Goal: Task Accomplishment & Management: Manage account settings

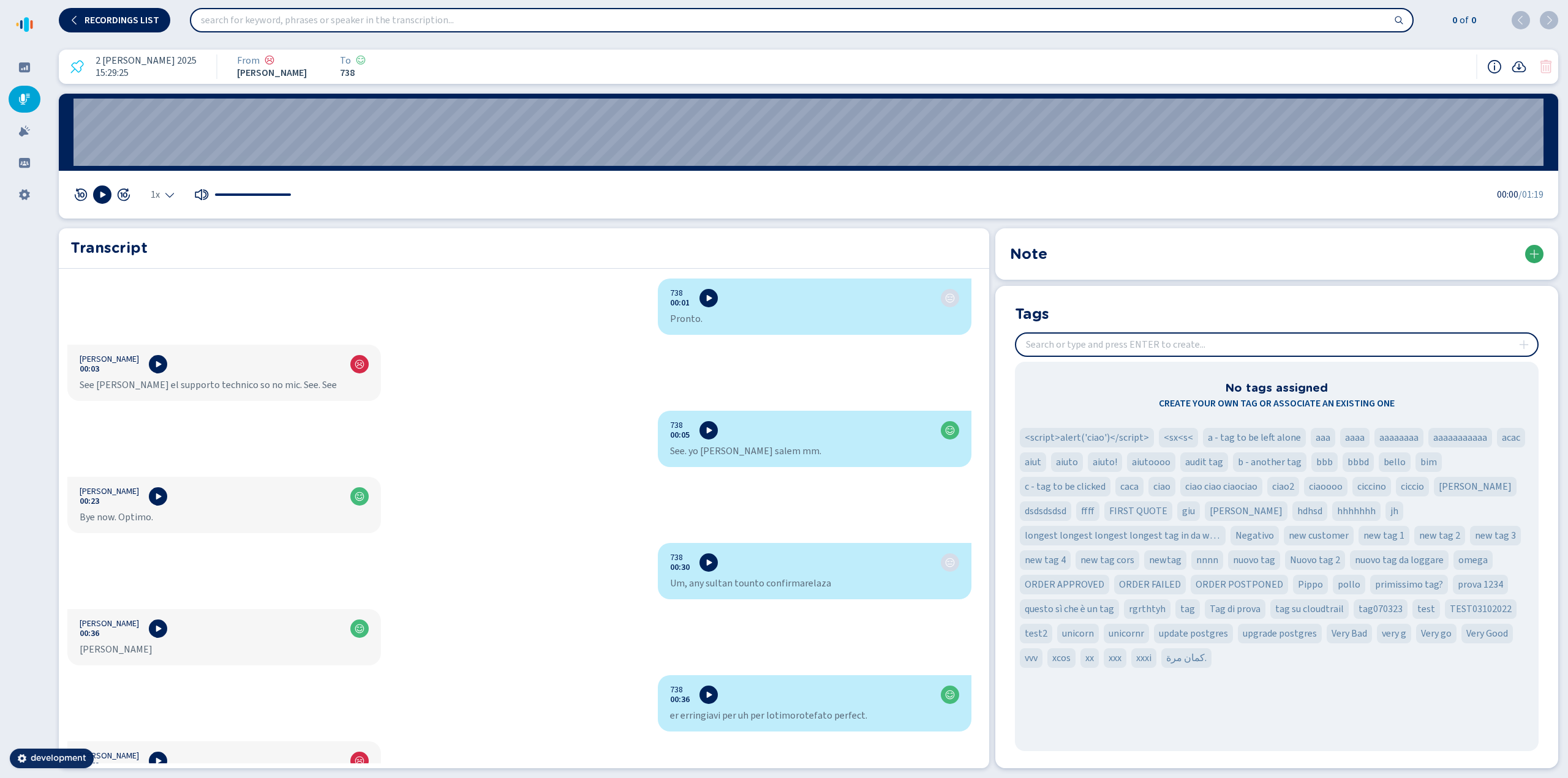
click at [1537, 255] on icon at bounding box center [1533, 254] width 9 height 9
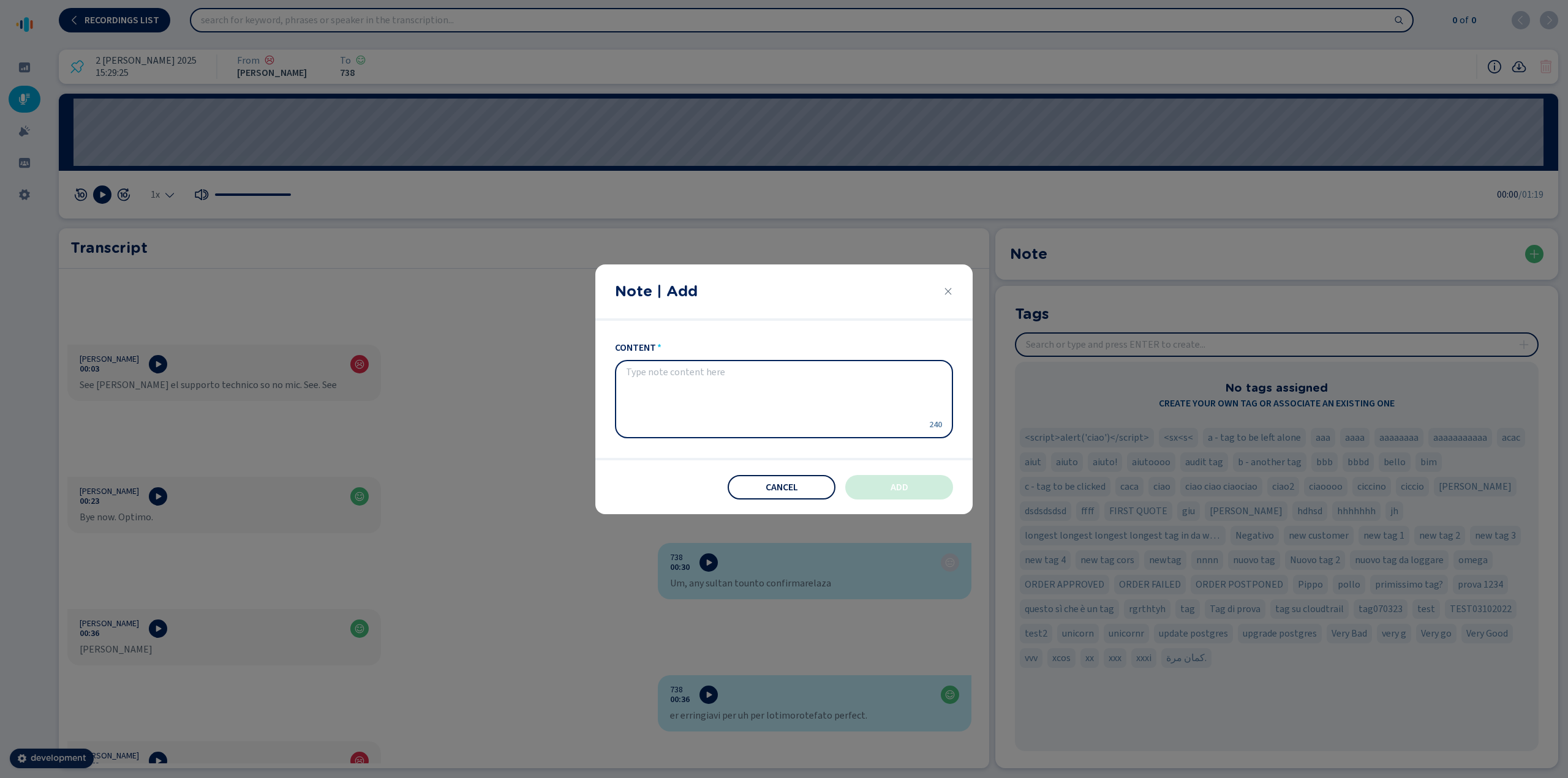
click at [760, 489] on button "Cancel" at bounding box center [781, 487] width 108 height 24
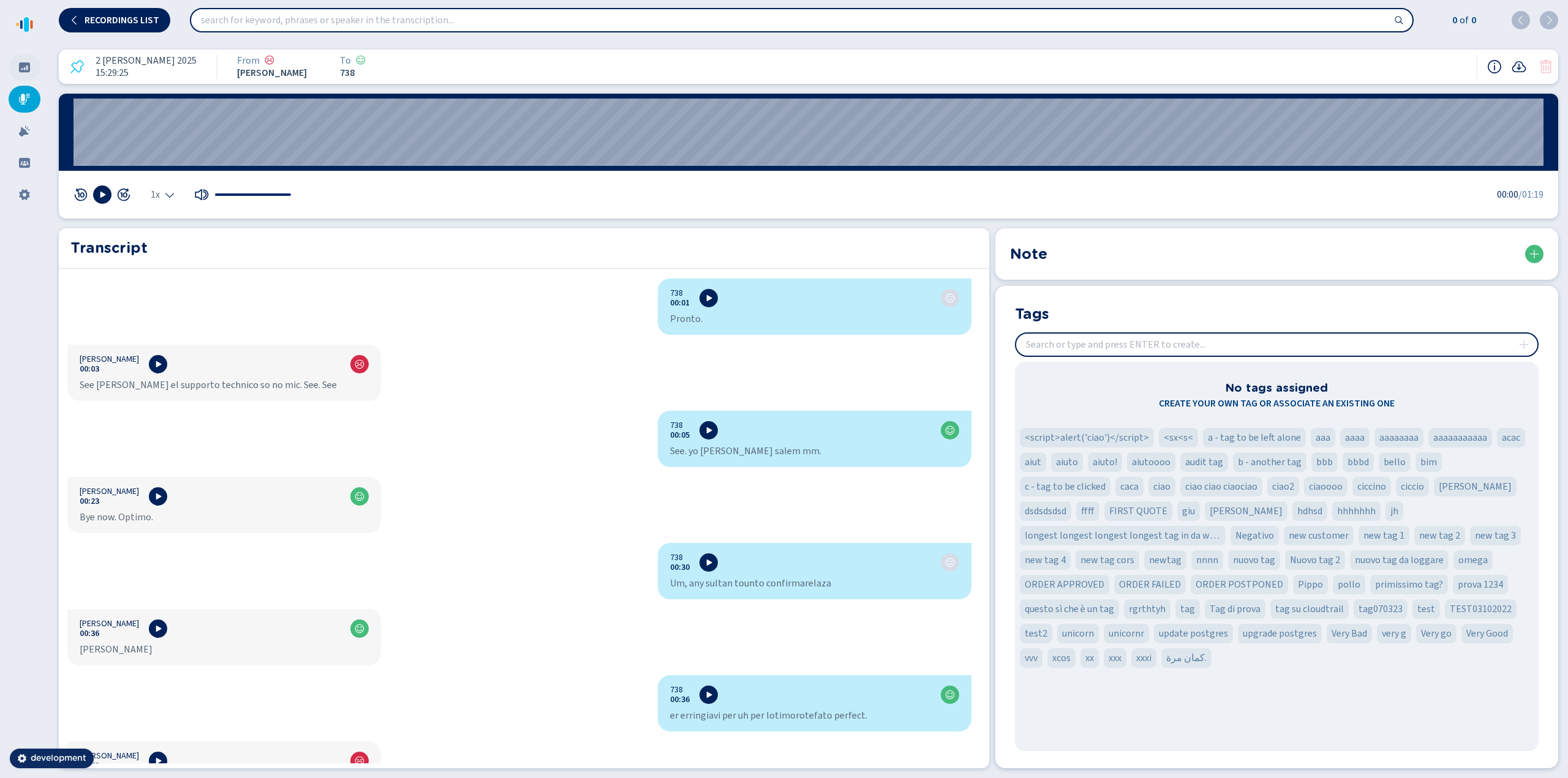
click at [28, 63] on icon at bounding box center [24, 67] width 11 height 9
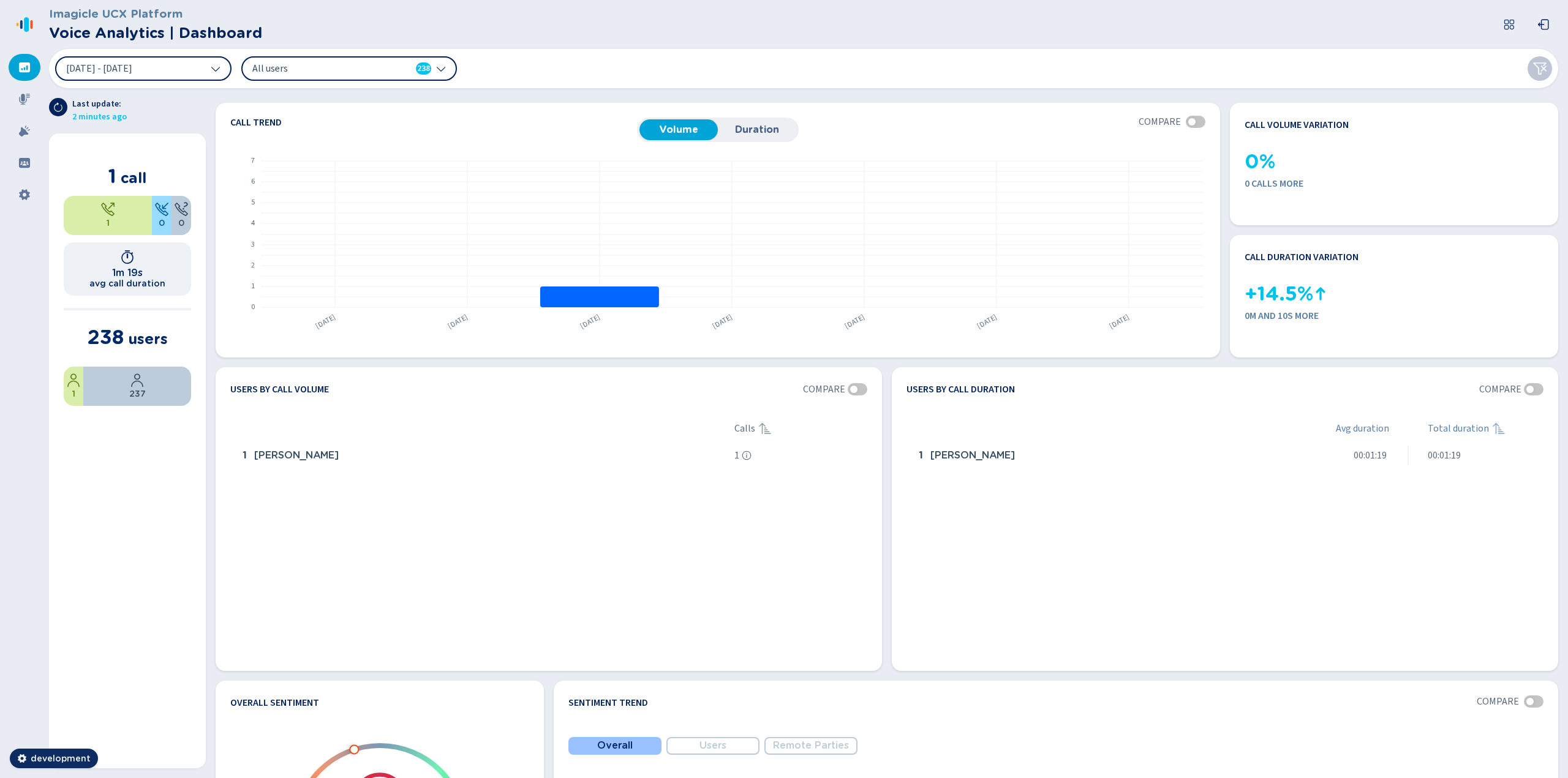
click at [307, 68] on span "All users" at bounding box center [322, 68] width 141 height 13
click at [730, 67] on div "[DATE] - [DATE] All users 238" at bounding box center [803, 68] width 1509 height 39
click at [21, 101] on icon at bounding box center [24, 99] width 11 height 11
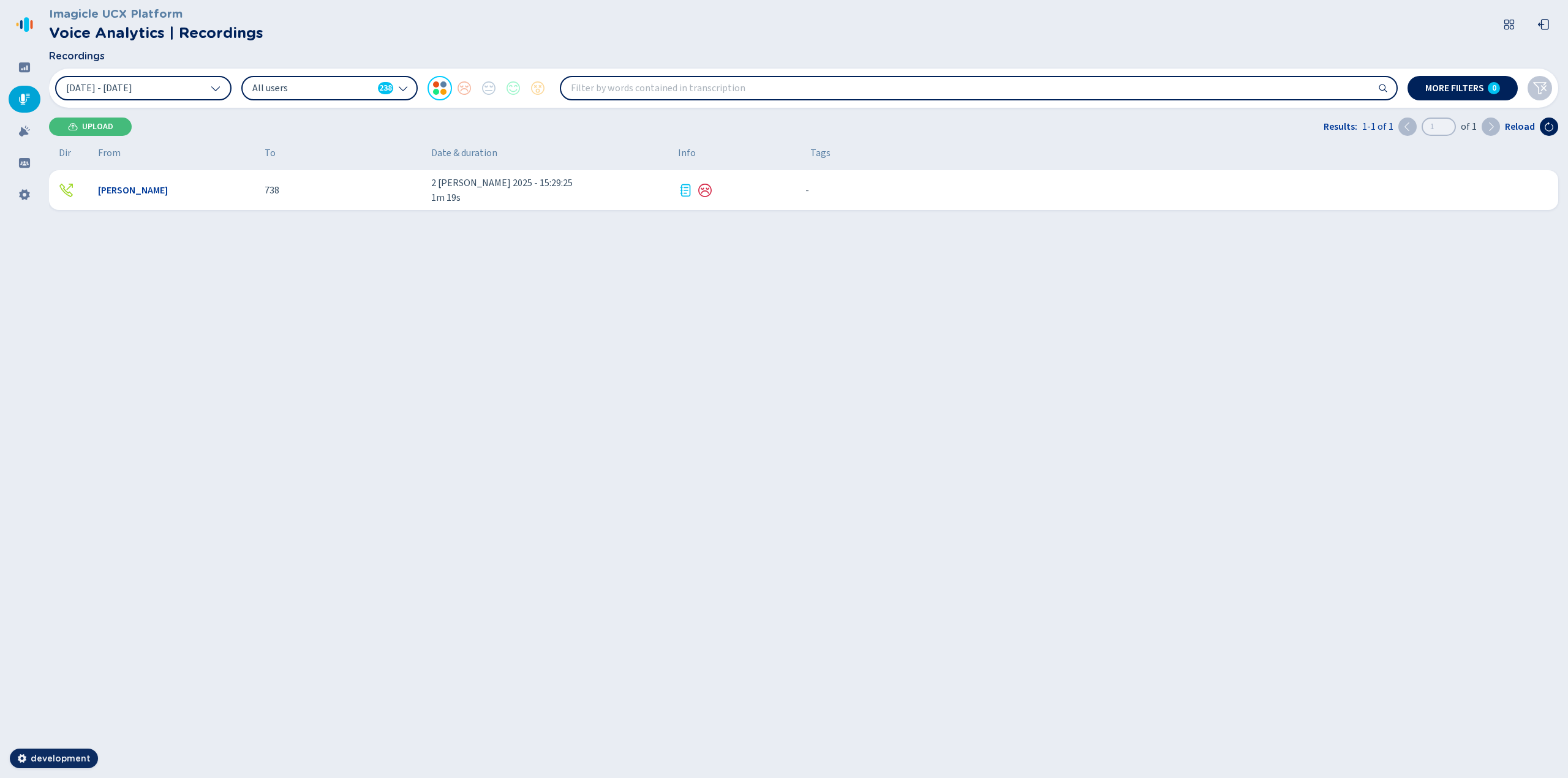
click at [1394, 193] on div "- {{hiddenTagsCount}} more" at bounding box center [1173, 190] width 747 height 20
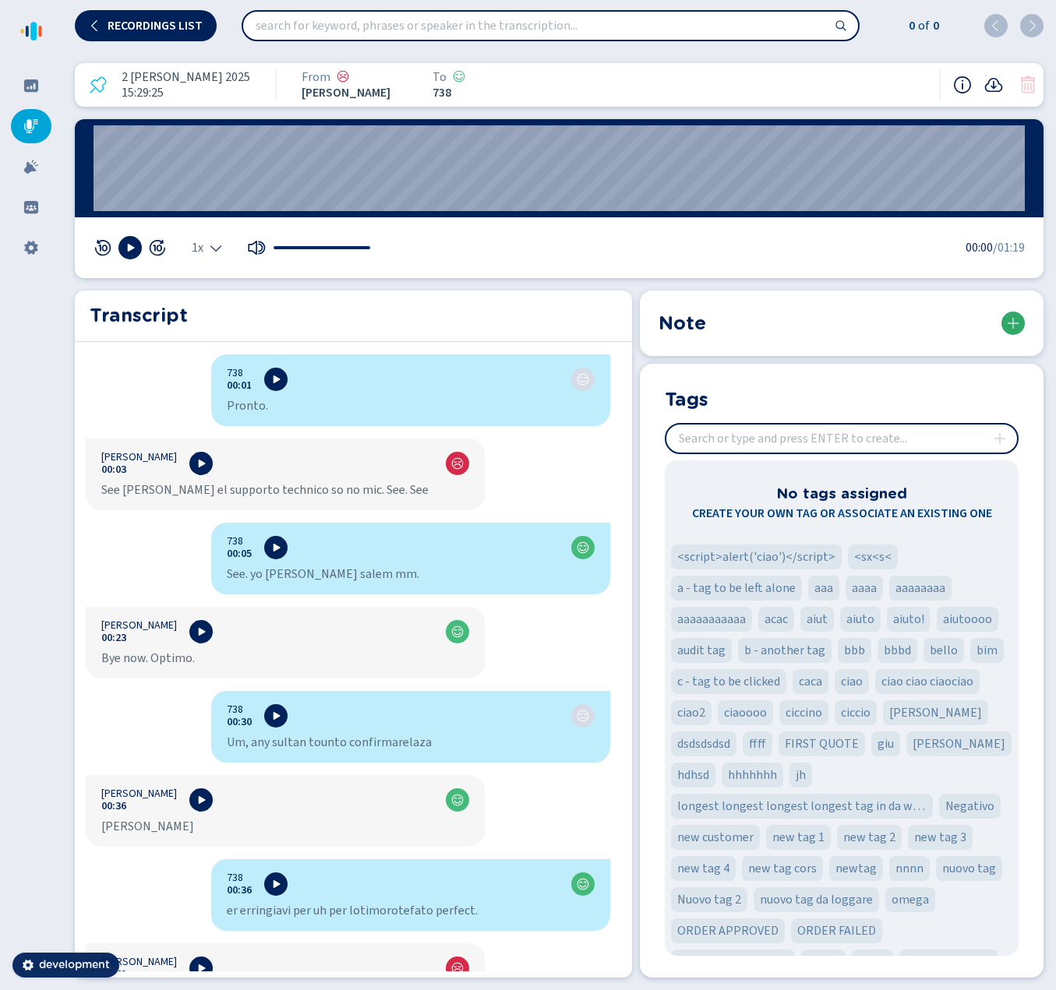
click at [1021, 323] on button at bounding box center [1012, 323] width 23 height 23
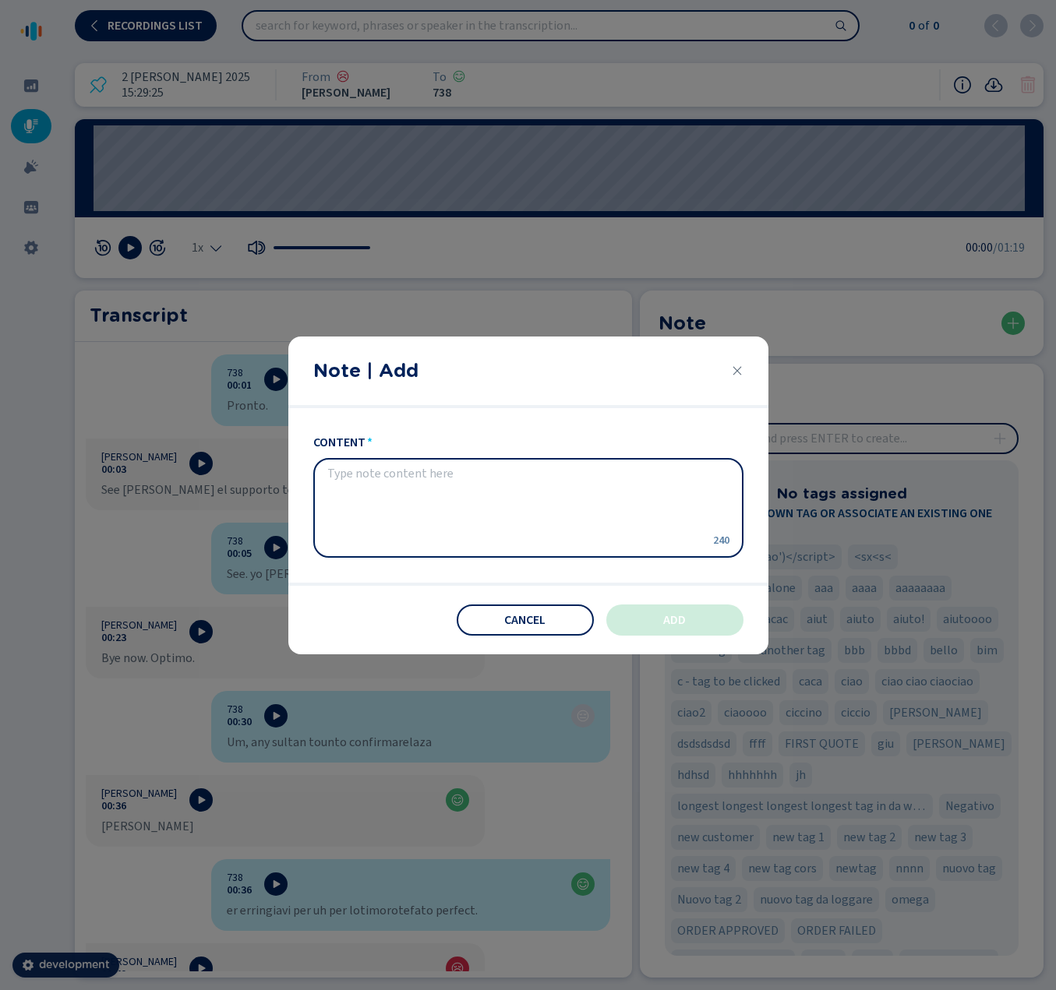
click at [515, 497] on textarea "content" at bounding box center [515, 507] width 377 height 81
type textarea "abc"
click at [668, 619] on span "Add" at bounding box center [674, 620] width 23 height 12
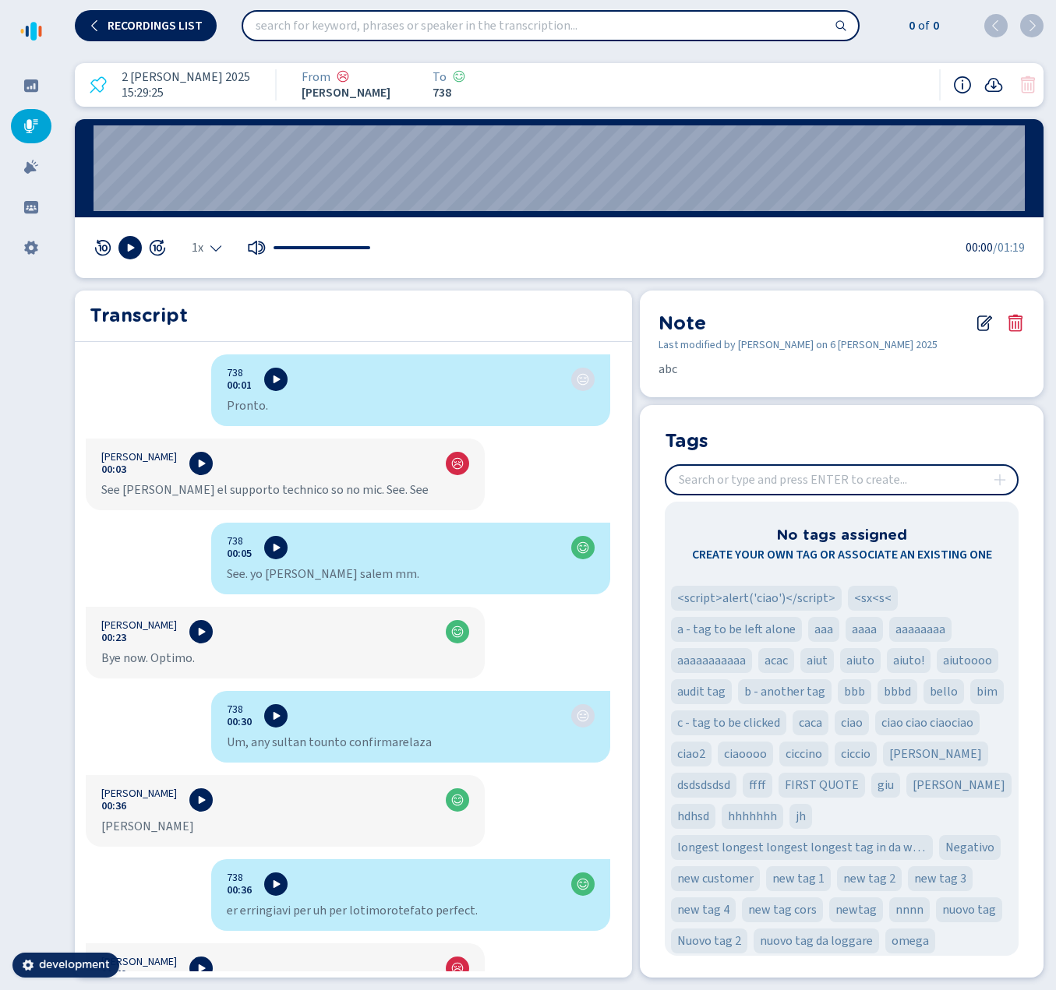
click at [982, 324] on icon at bounding box center [986, 321] width 11 height 11
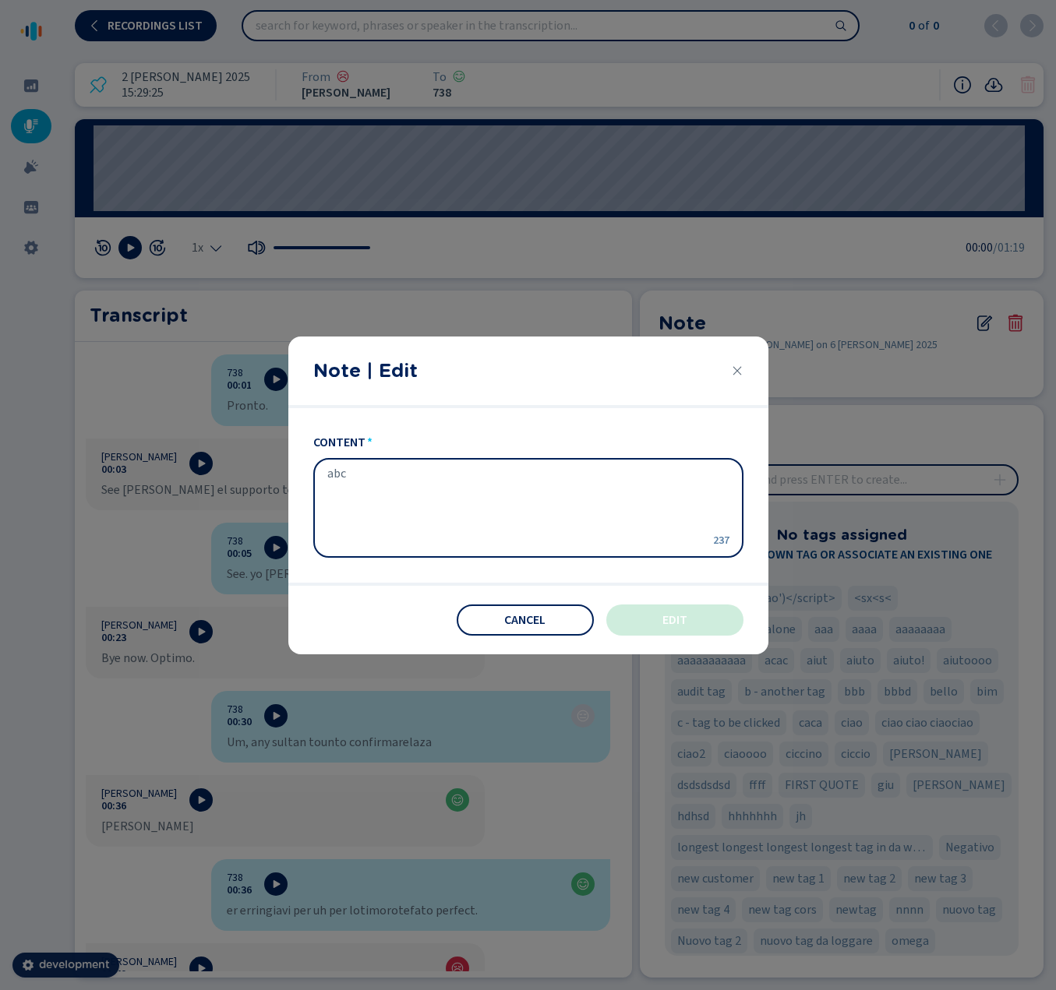
click at [479, 488] on textarea "abc" at bounding box center [515, 507] width 377 height 81
type textarea "abcd"
click at [657, 623] on button "Edit" at bounding box center [674, 620] width 137 height 31
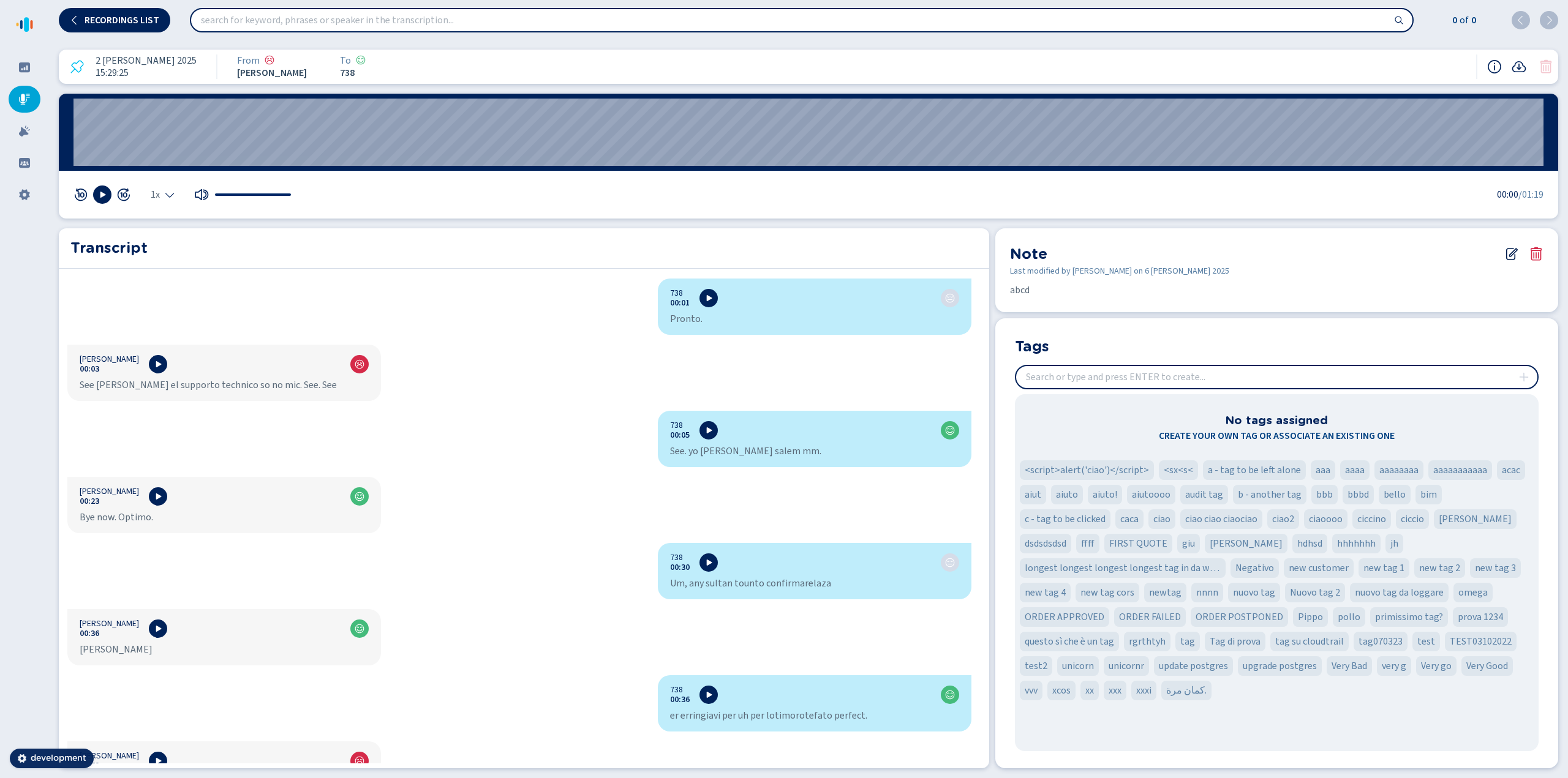
click at [829, 252] on icon at bounding box center [1511, 254] width 15 height 15
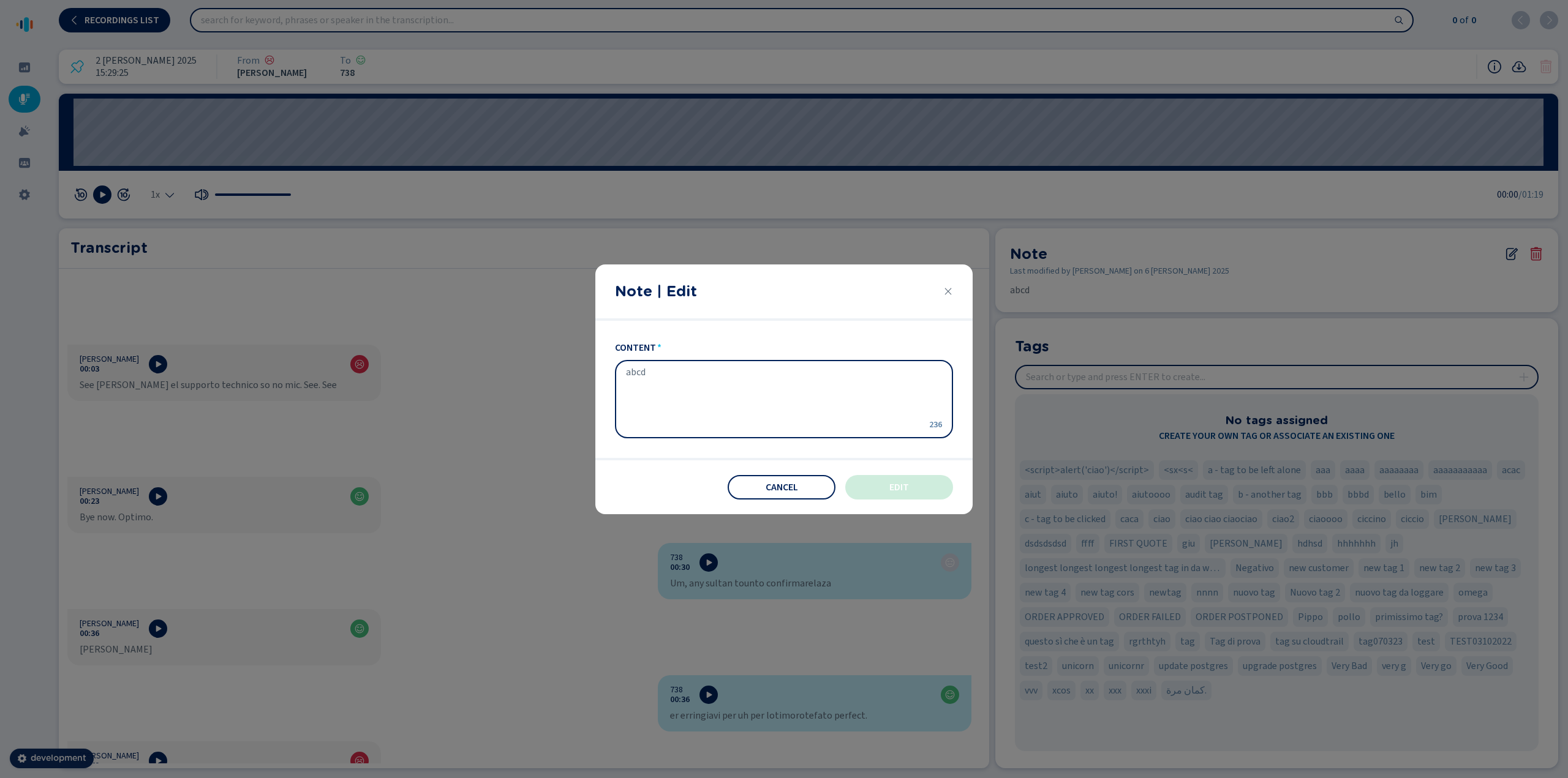
click at [739, 377] on textarea "abcd" at bounding box center [773, 398] width 296 height 64
type textarea "abc"
click at [829, 484] on button "Edit" at bounding box center [898, 487] width 108 height 24
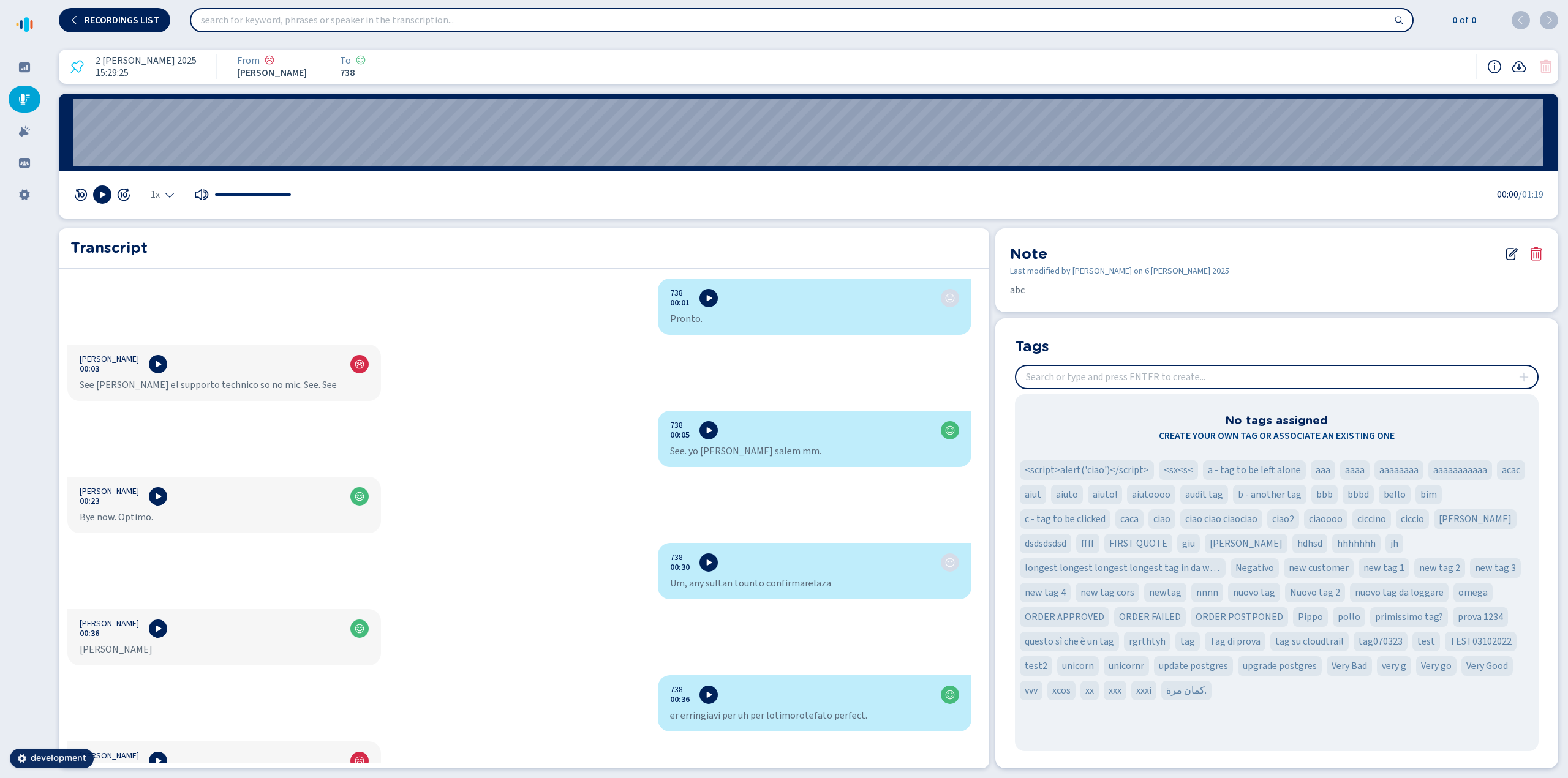
click at [829, 256] on icon at bounding box center [1511, 254] width 15 height 15
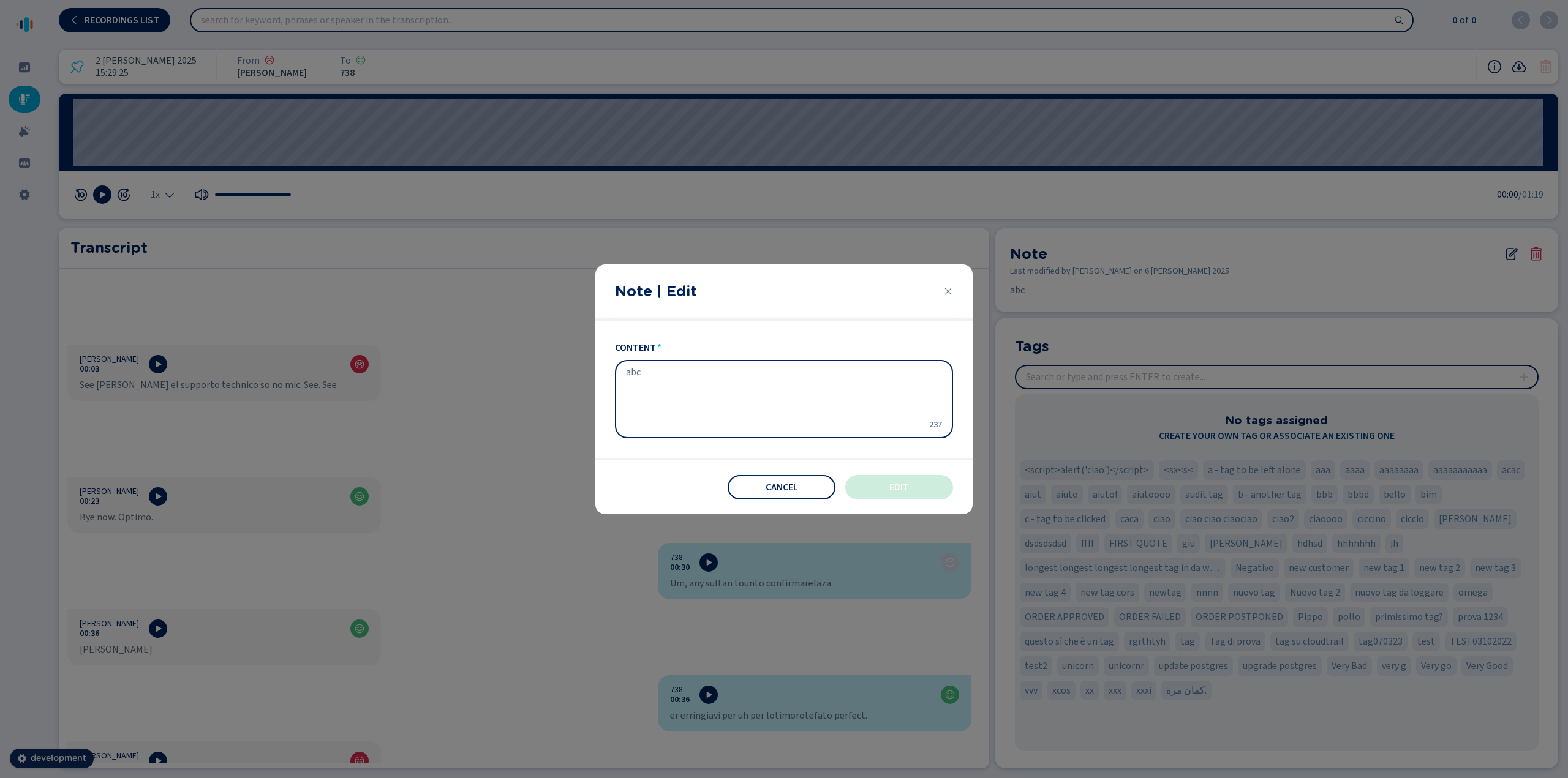
click at [650, 383] on textarea "abc" at bounding box center [773, 398] width 296 height 64
type textarea "abcd"
click at [829, 484] on span "Edit" at bounding box center [898, 487] width 20 height 9
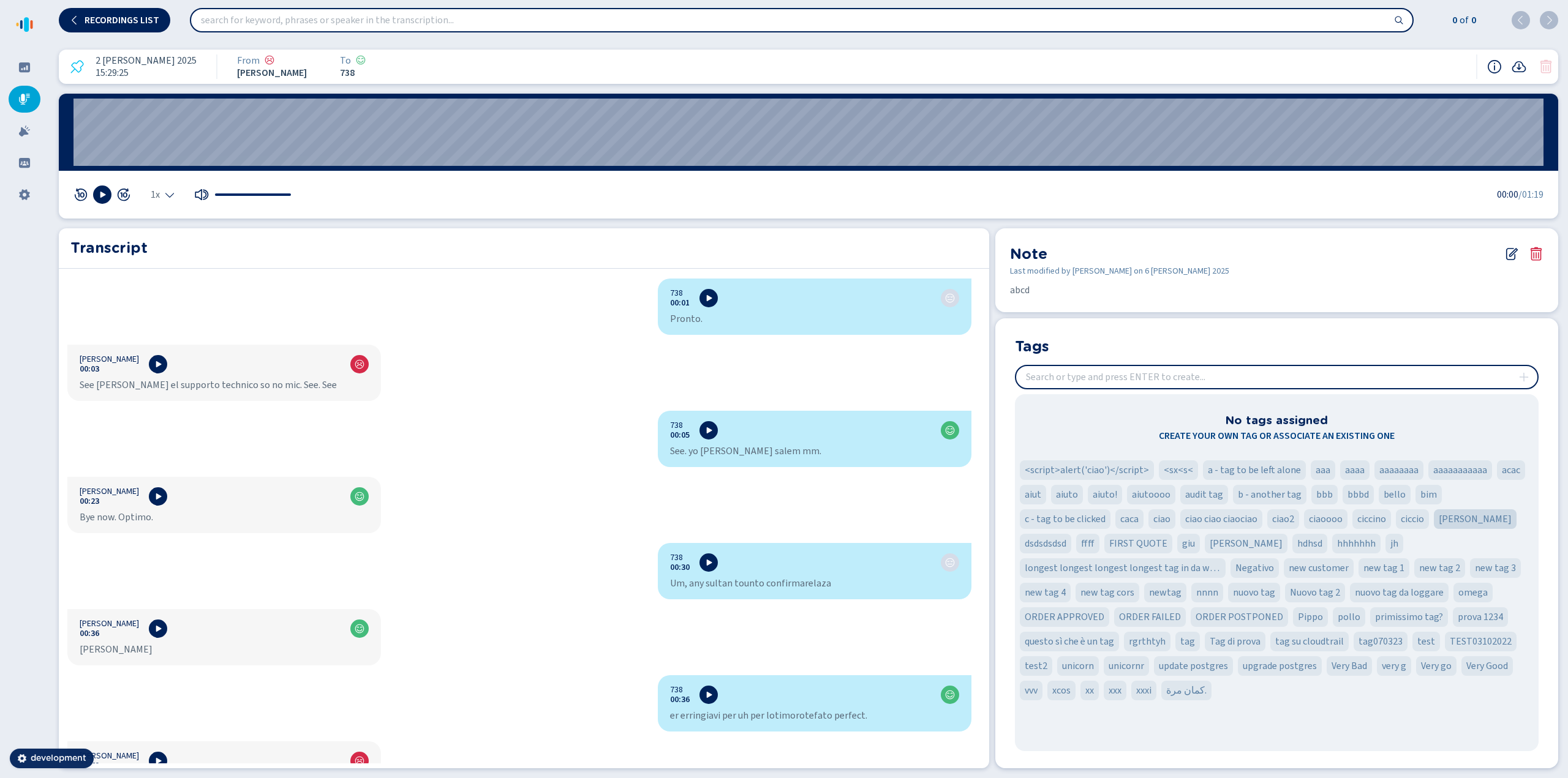
click at [829, 523] on span "[PERSON_NAME]" at bounding box center [1474, 519] width 73 height 15
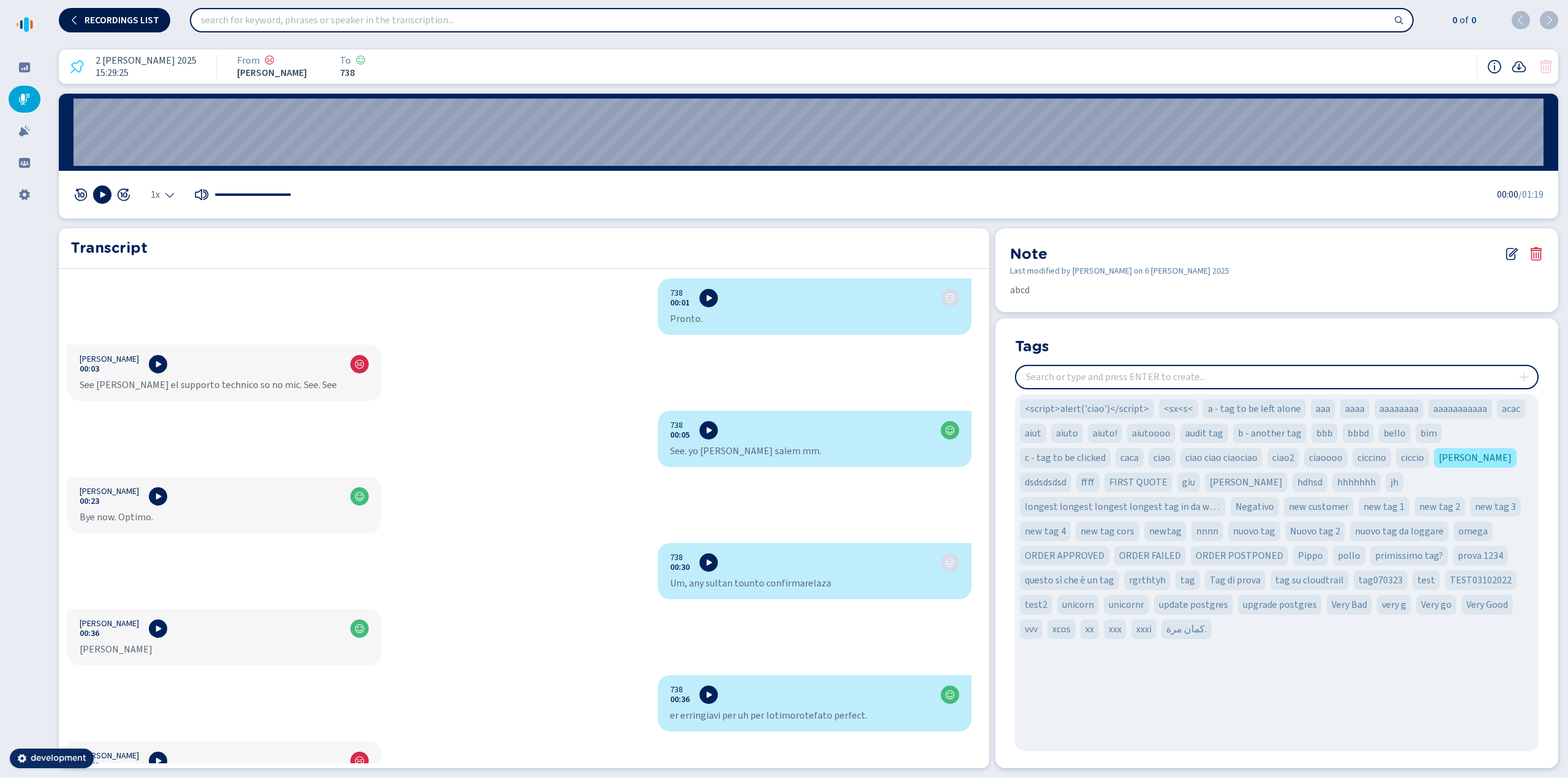
click at [121, 13] on button "Recordings list" at bounding box center [115, 20] width 112 height 24
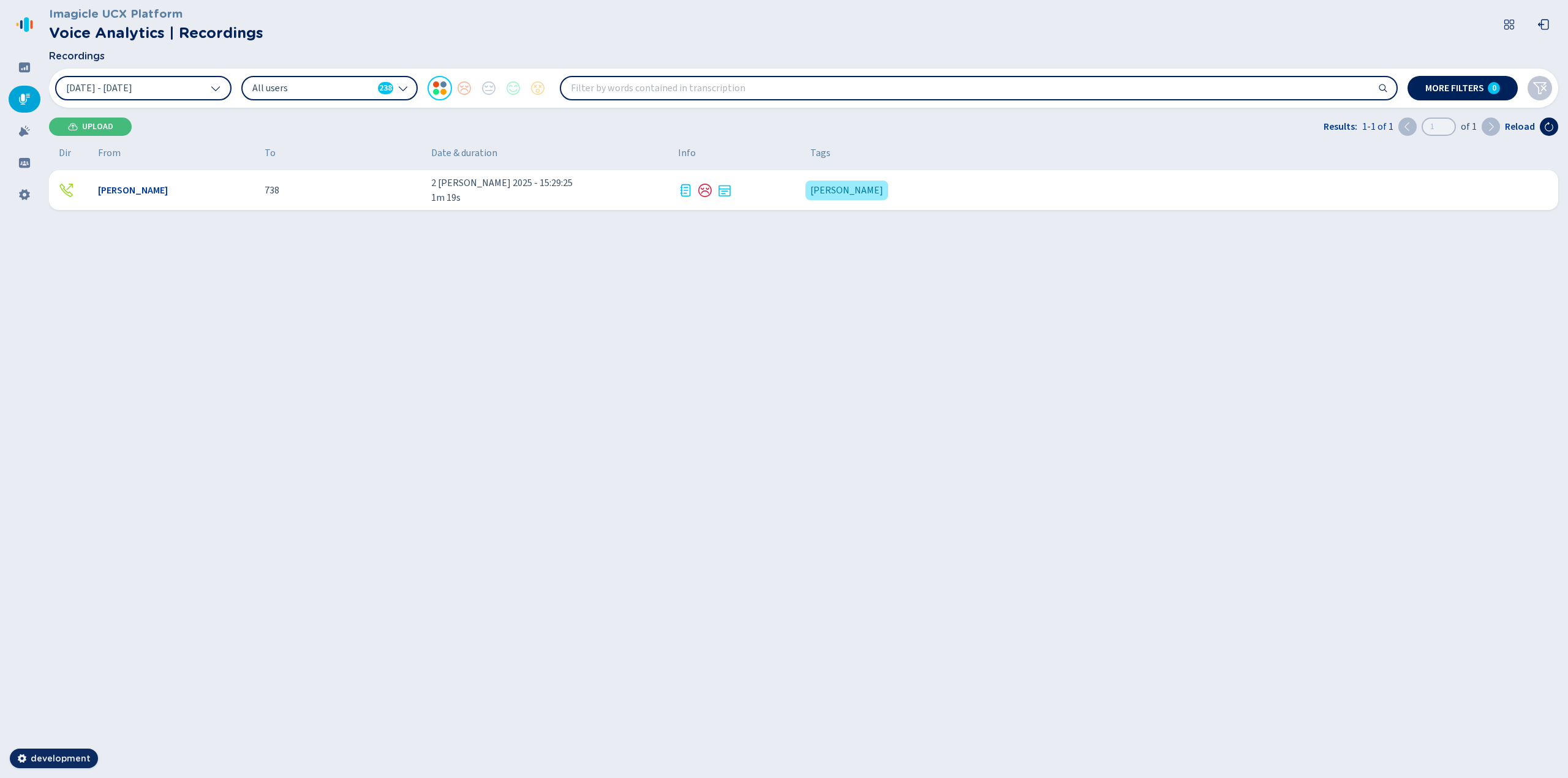
click at [140, 194] on div "[PERSON_NAME]" at bounding box center [176, 190] width 156 height 15
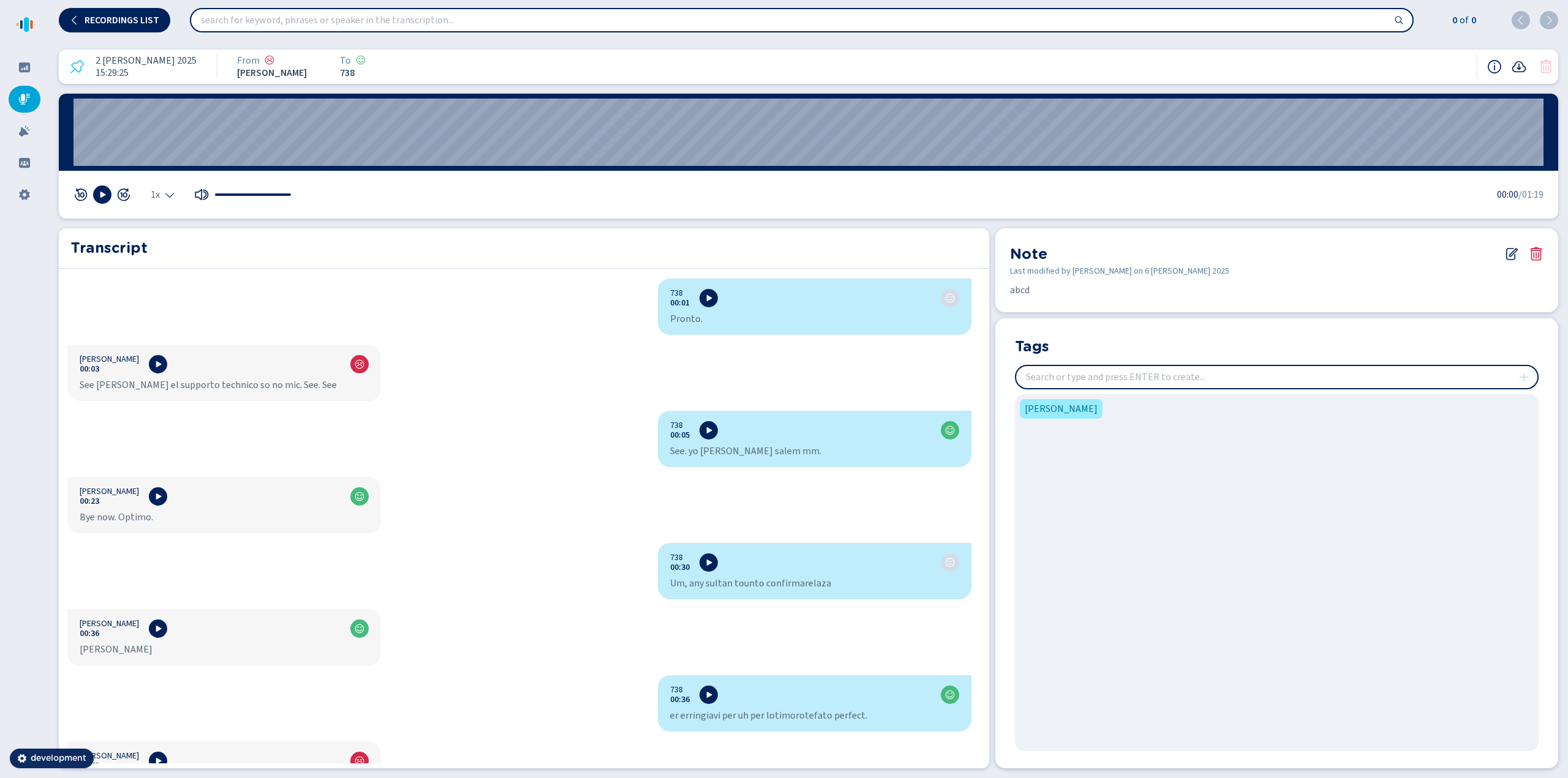
click at [829, 67] on icon at bounding box center [1518, 67] width 15 height 15
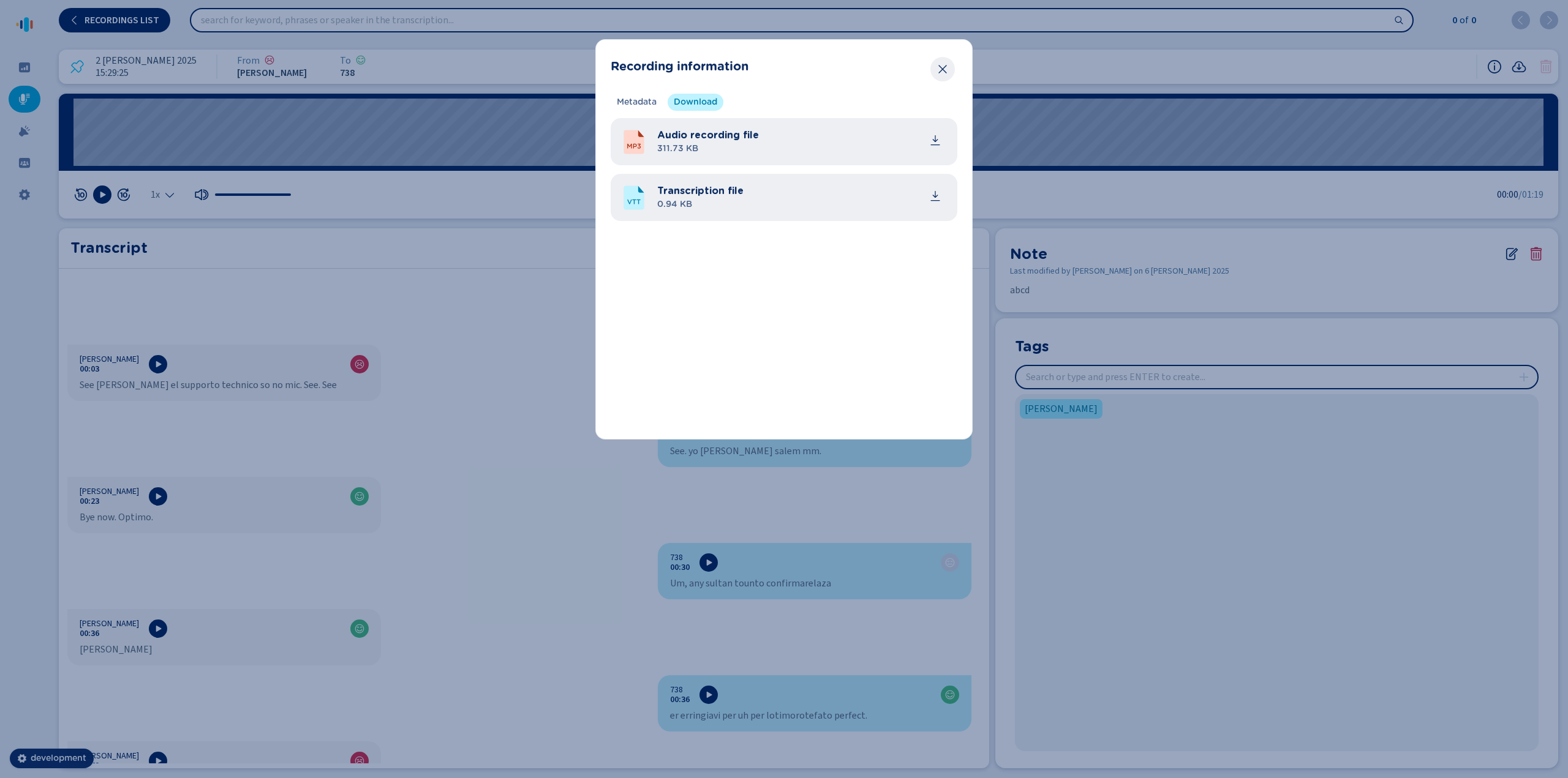
click at [829, 68] on icon "Close" at bounding box center [942, 69] width 13 height 13
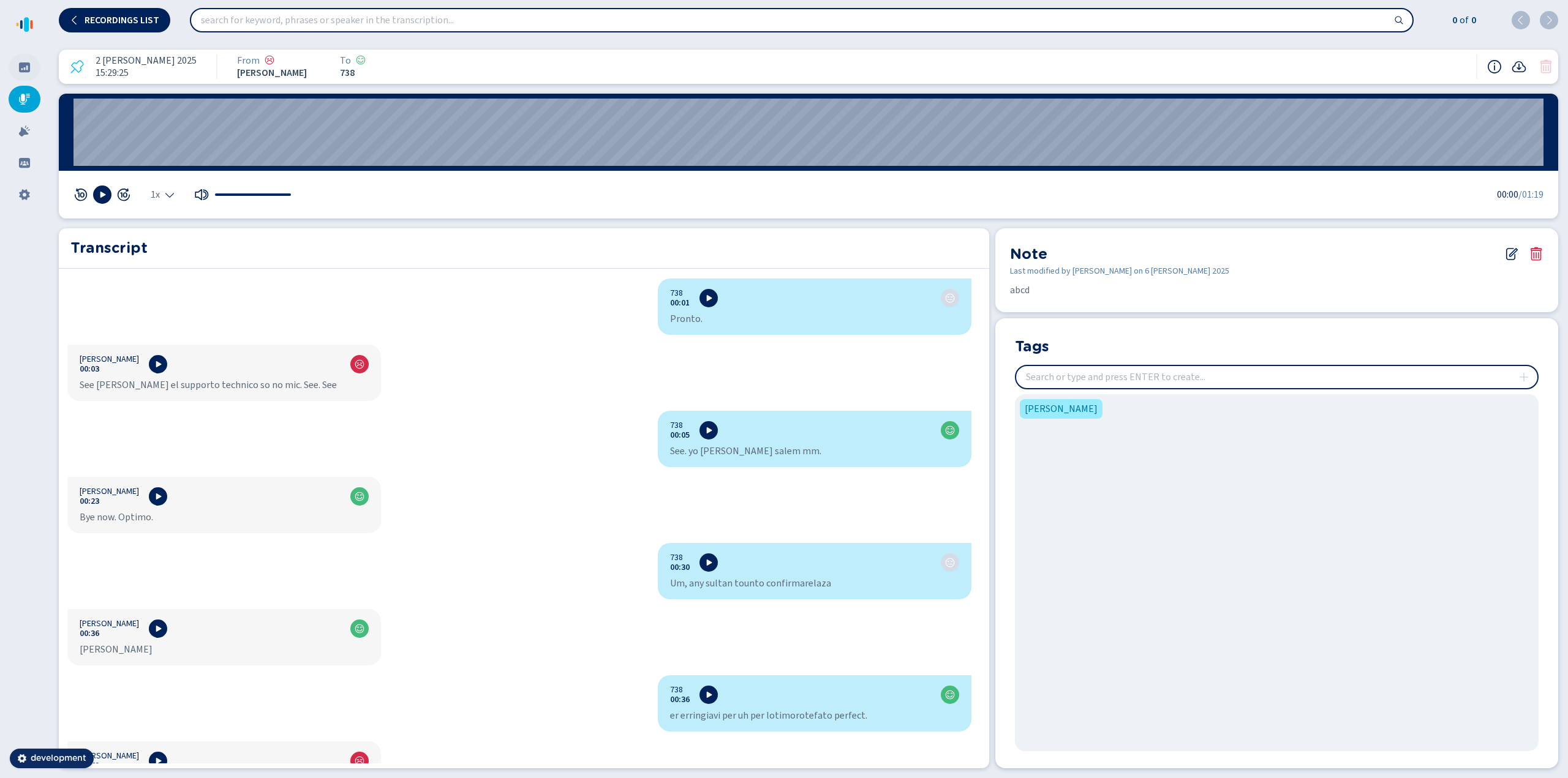
click at [20, 65] on icon at bounding box center [24, 67] width 11 height 9
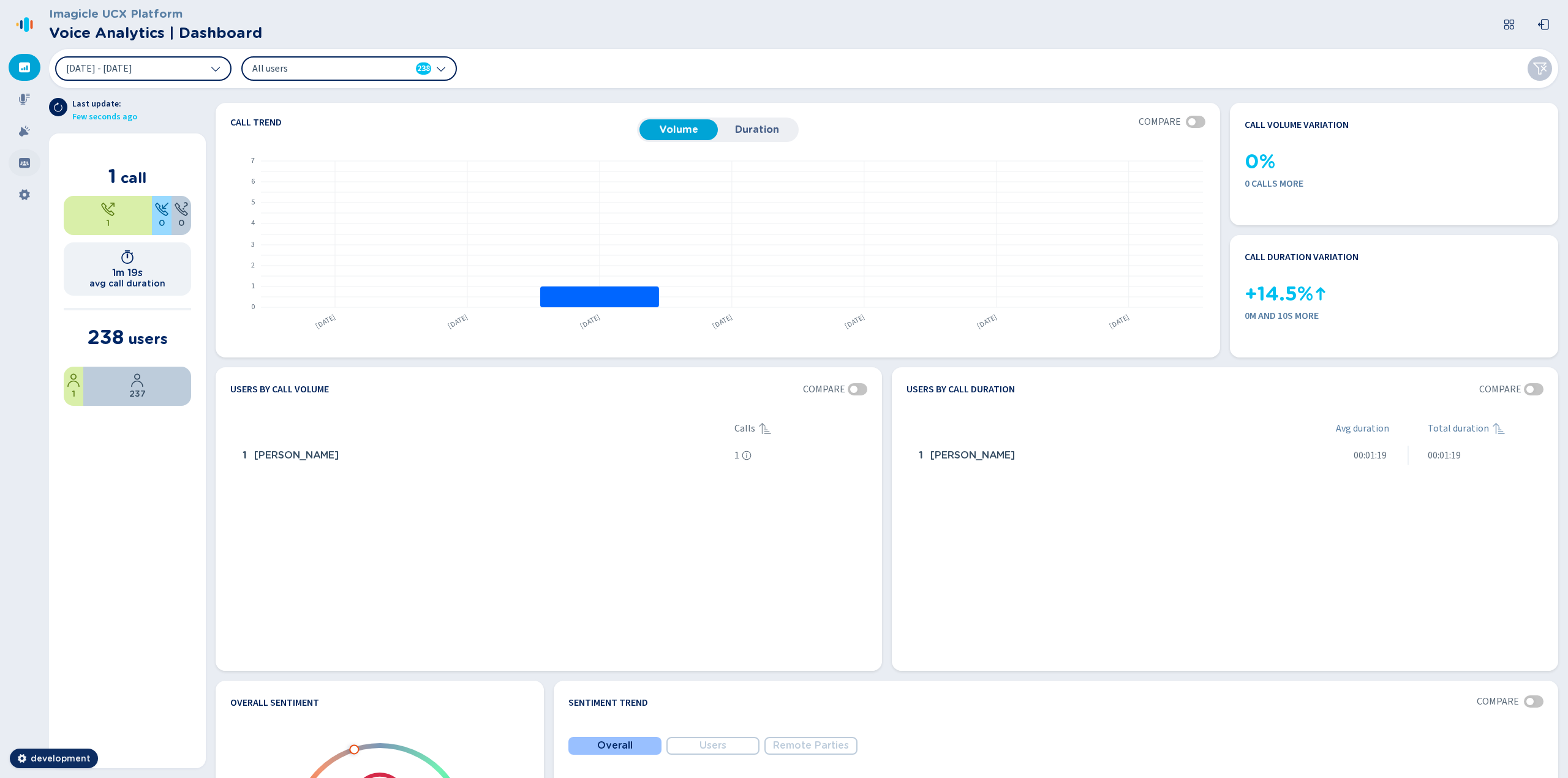
click at [28, 163] on icon at bounding box center [24, 163] width 13 height 13
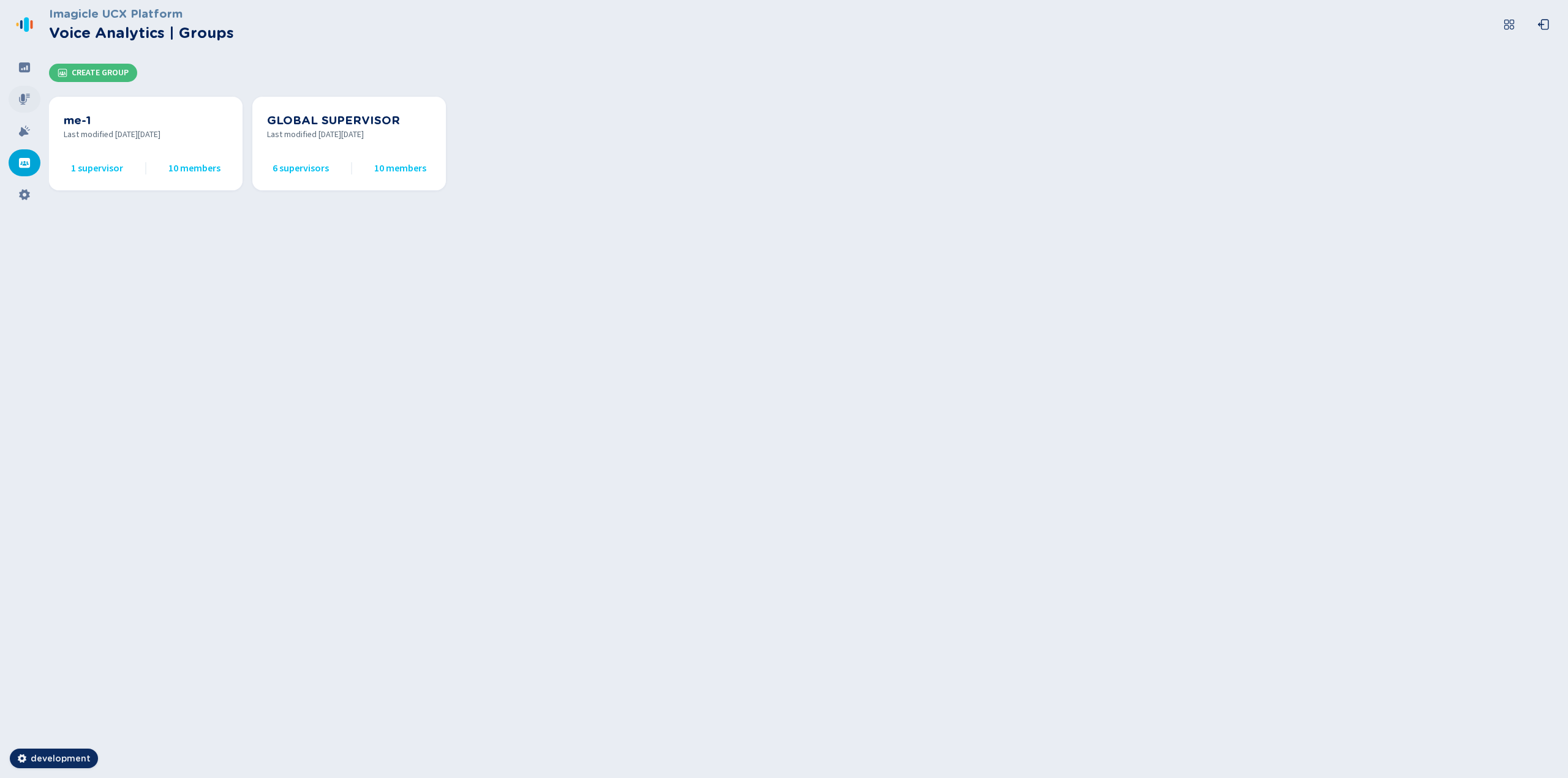
click at [27, 101] on icon at bounding box center [24, 99] width 13 height 13
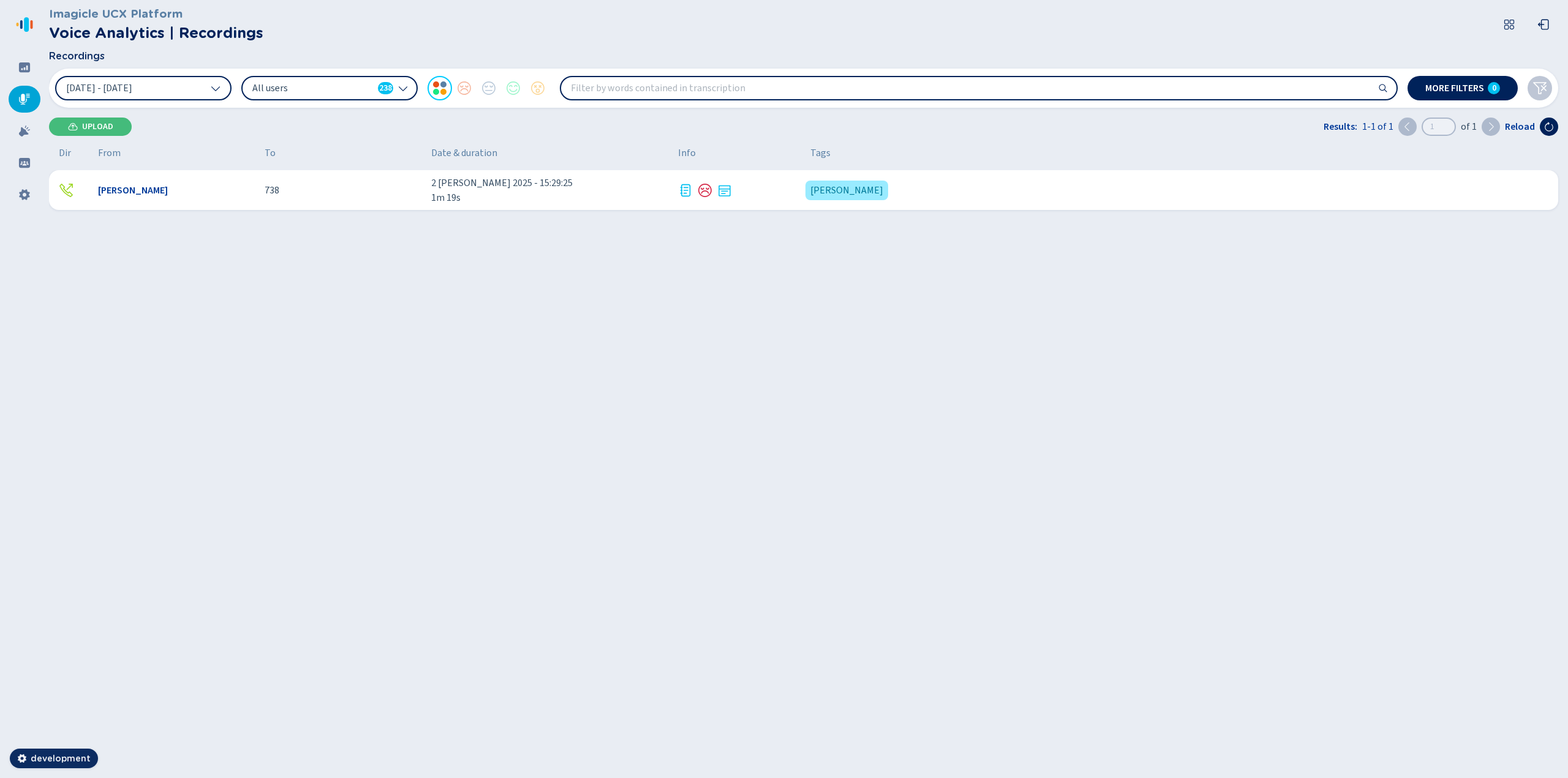
drag, startPoint x: 27, startPoint y: 101, endPoint x: 498, endPoint y: 388, distance: 551.6
drag, startPoint x: 498, startPoint y: 388, endPoint x: 460, endPoint y: 297, distance: 98.6
click at [460, 297] on div "Mike Zoro 738 2 ott 2025 - 15:29:25 1m 19s ciccio padella {{hiddenTagsCount}} m…" at bounding box center [806, 317] width 1514 height 294
click at [728, 193] on icon at bounding box center [724, 190] width 15 height 15
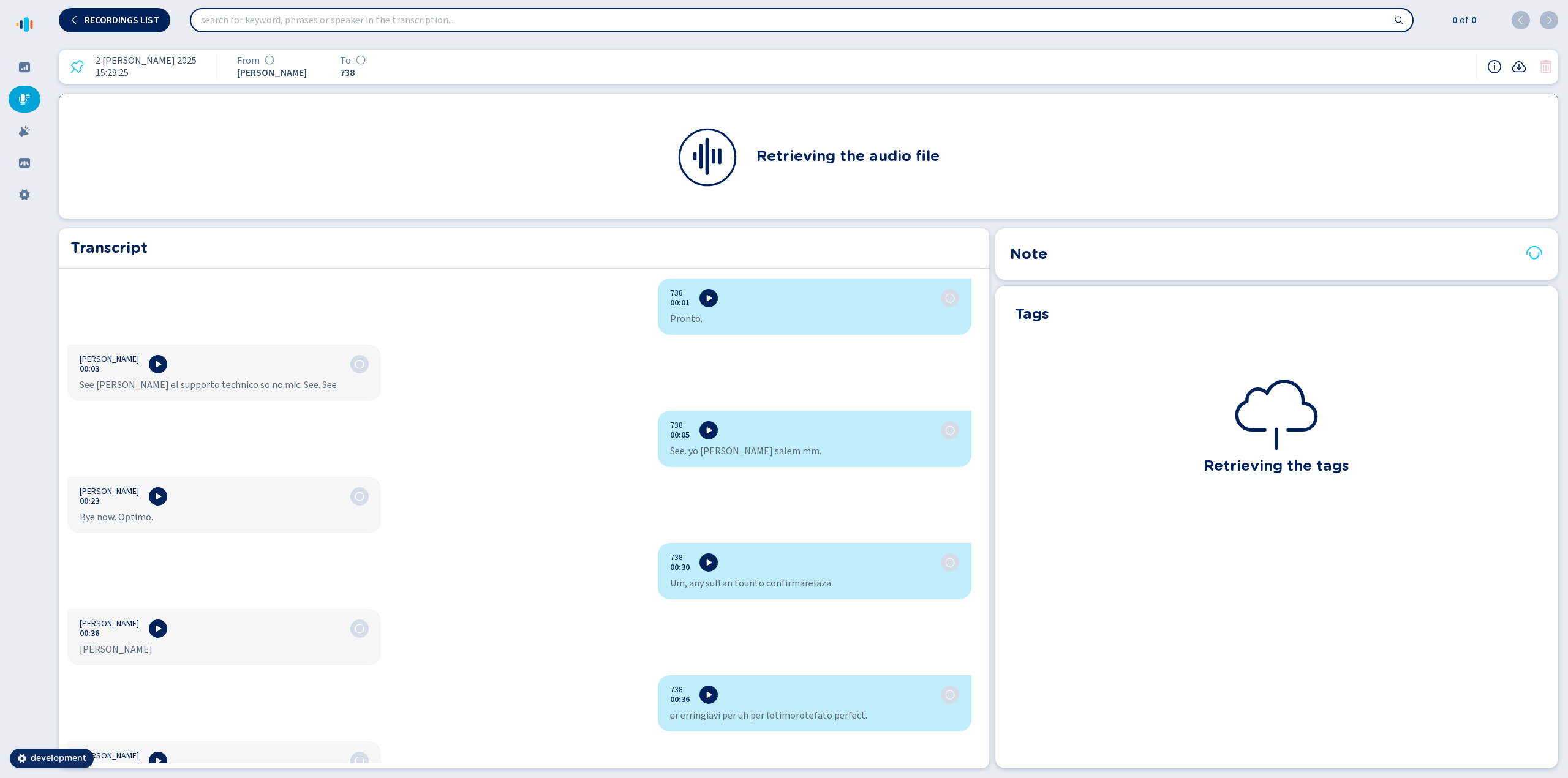
drag, startPoint x: 728, startPoint y: 193, endPoint x: 1145, endPoint y: 354, distance: 447.0
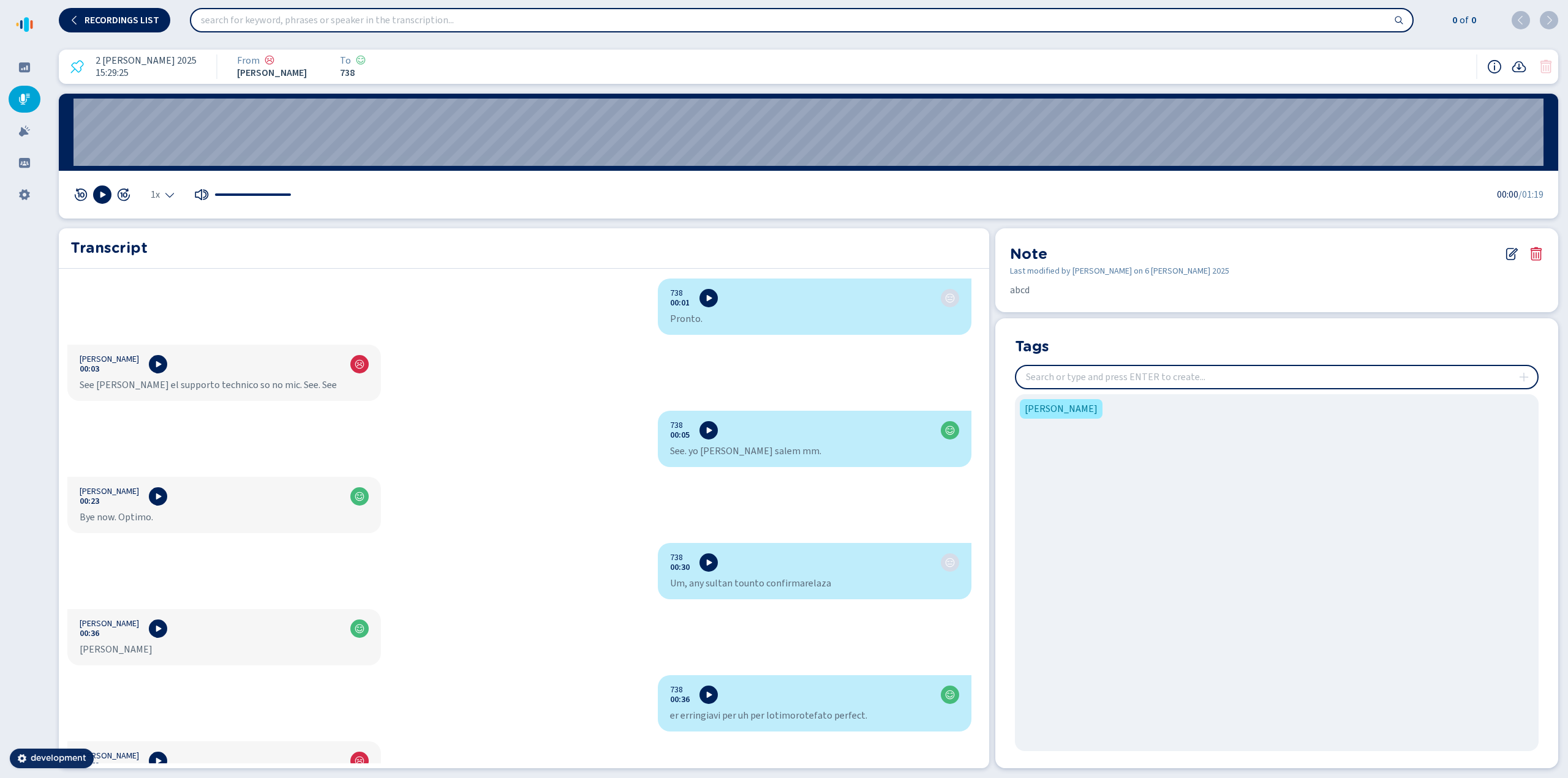
drag, startPoint x: 1145, startPoint y: 354, endPoint x: 1530, endPoint y: 273, distance: 393.4
click at [829, 276] on span "Last modified by Guido Tangorra on 6 ott 2025" at bounding box center [1276, 271] width 534 height 13
click at [829, 253] on icon at bounding box center [1536, 254] width 15 height 15
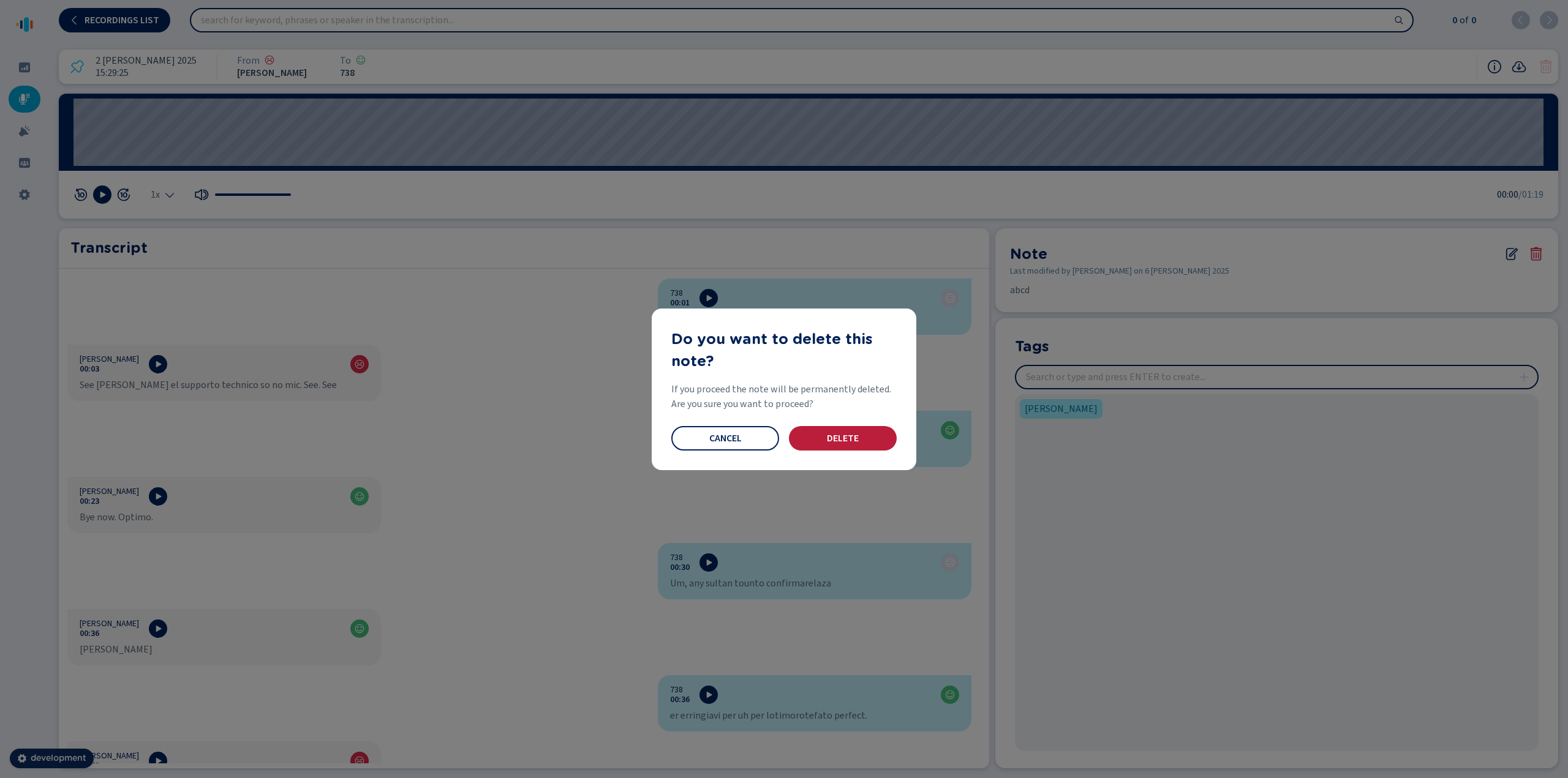
click at [829, 442] on button "Delete" at bounding box center [843, 438] width 108 height 24
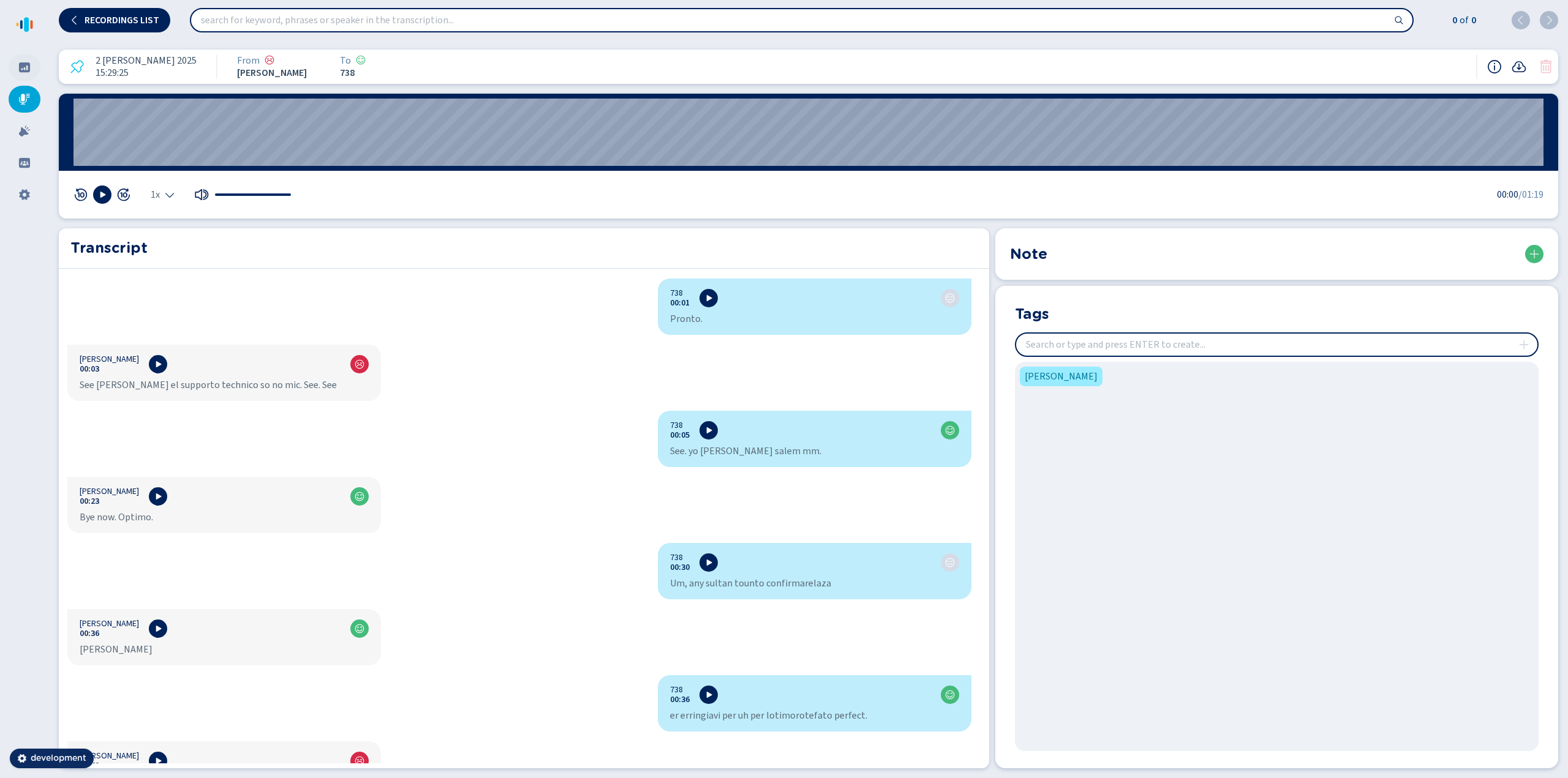
click at [27, 67] on icon at bounding box center [24, 68] width 13 height 13
